Goal: Find specific page/section: Find specific page/section

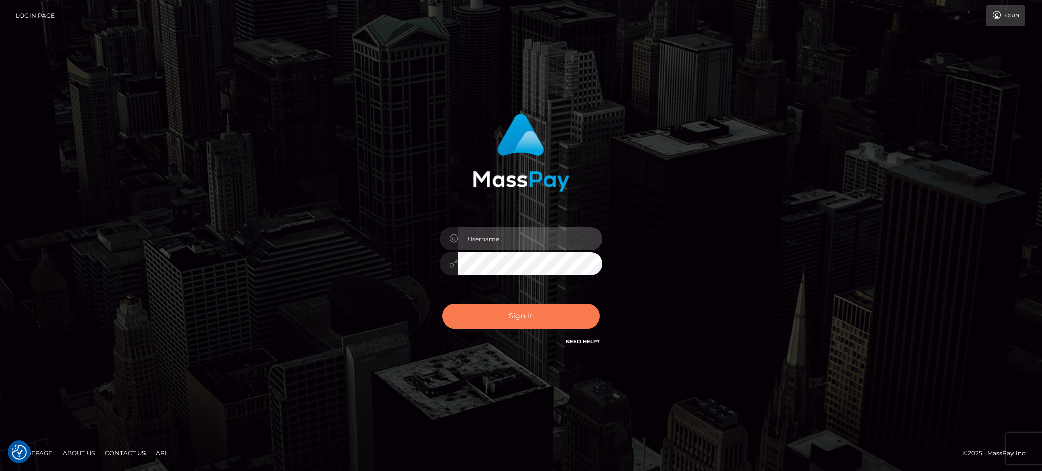
type input "Jiecel"
click at [526, 306] on button "Sign in" at bounding box center [521, 316] width 158 height 25
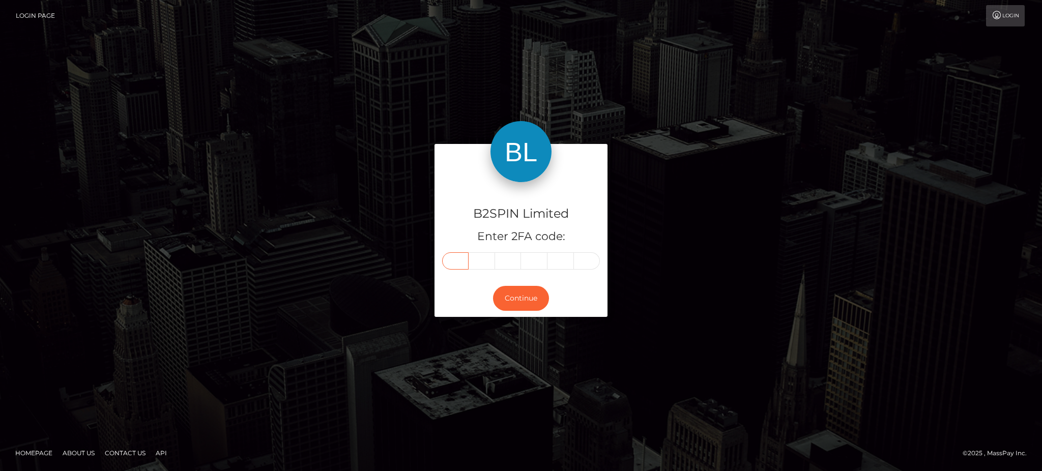
click at [466, 262] on input "text" at bounding box center [455, 260] width 26 height 17
type input "9"
type input "5"
type input "8"
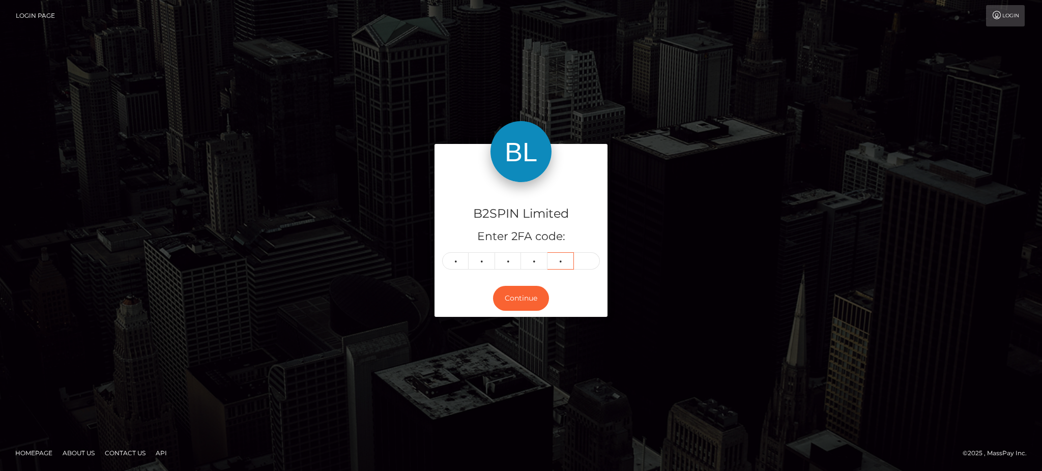
type input "0"
type input "4"
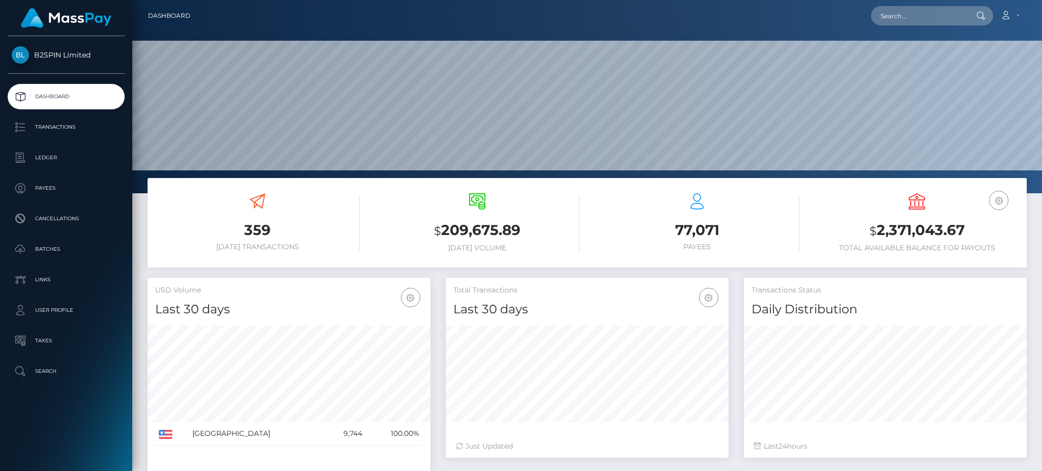
scroll to position [181, 282]
click at [917, 20] on input "text" at bounding box center [919, 15] width 96 height 19
paste input "3276238"
drag, startPoint x: 921, startPoint y: 16, endPoint x: 806, endPoint y: 18, distance: 114.5
click at [806, 18] on div "3276238 Loading... Loading... Account Edit Profile Logout" at bounding box center [612, 15] width 828 height 21
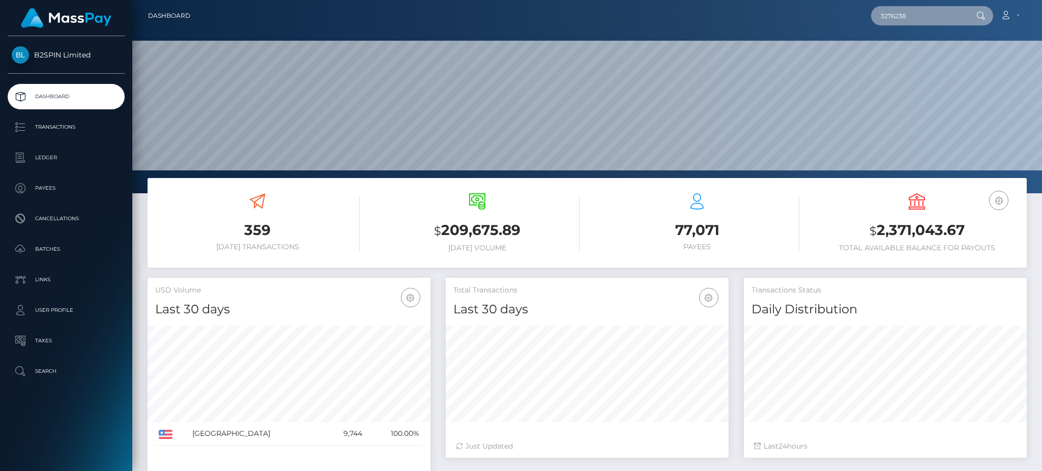
paste input "1127891569"
type input "1127891569"
click at [925, 51] on link "JESSICA LEE LOPEZ" at bounding box center [911, 52] width 81 height 19
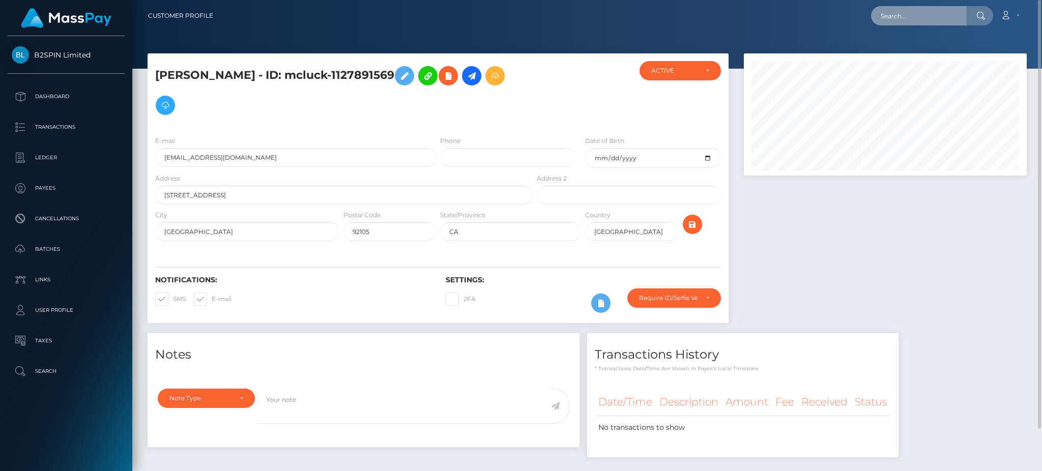
click at [930, 17] on input "text" at bounding box center [919, 15] width 96 height 19
paste input "09b93ee3-c867-45a2-97bd-aad8905d92af"
type input "09b93ee3-c867-45a2-97bd-aad8905d92af"
